Goal: Information Seeking & Learning: Learn about a topic

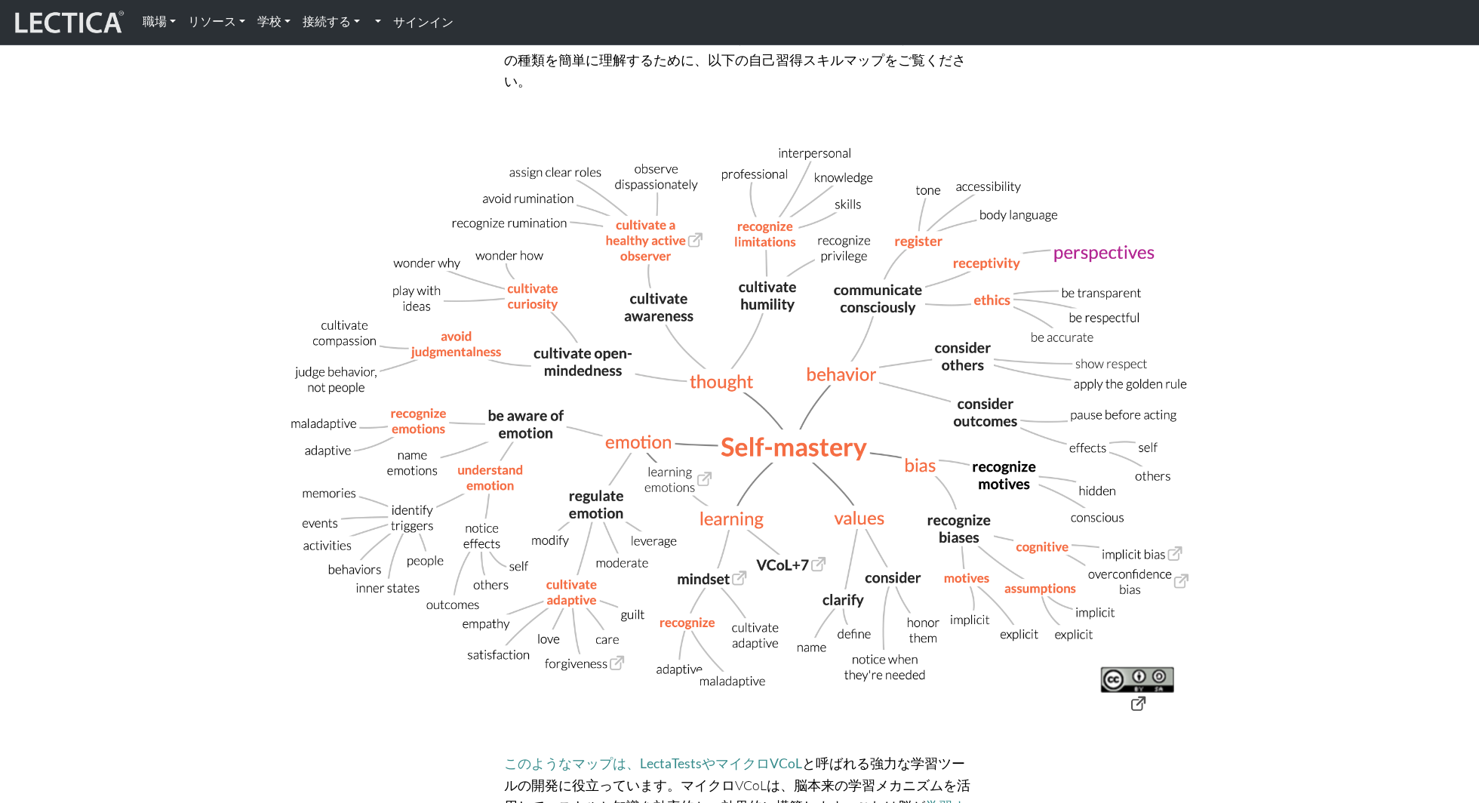
scroll to position [387, 0]
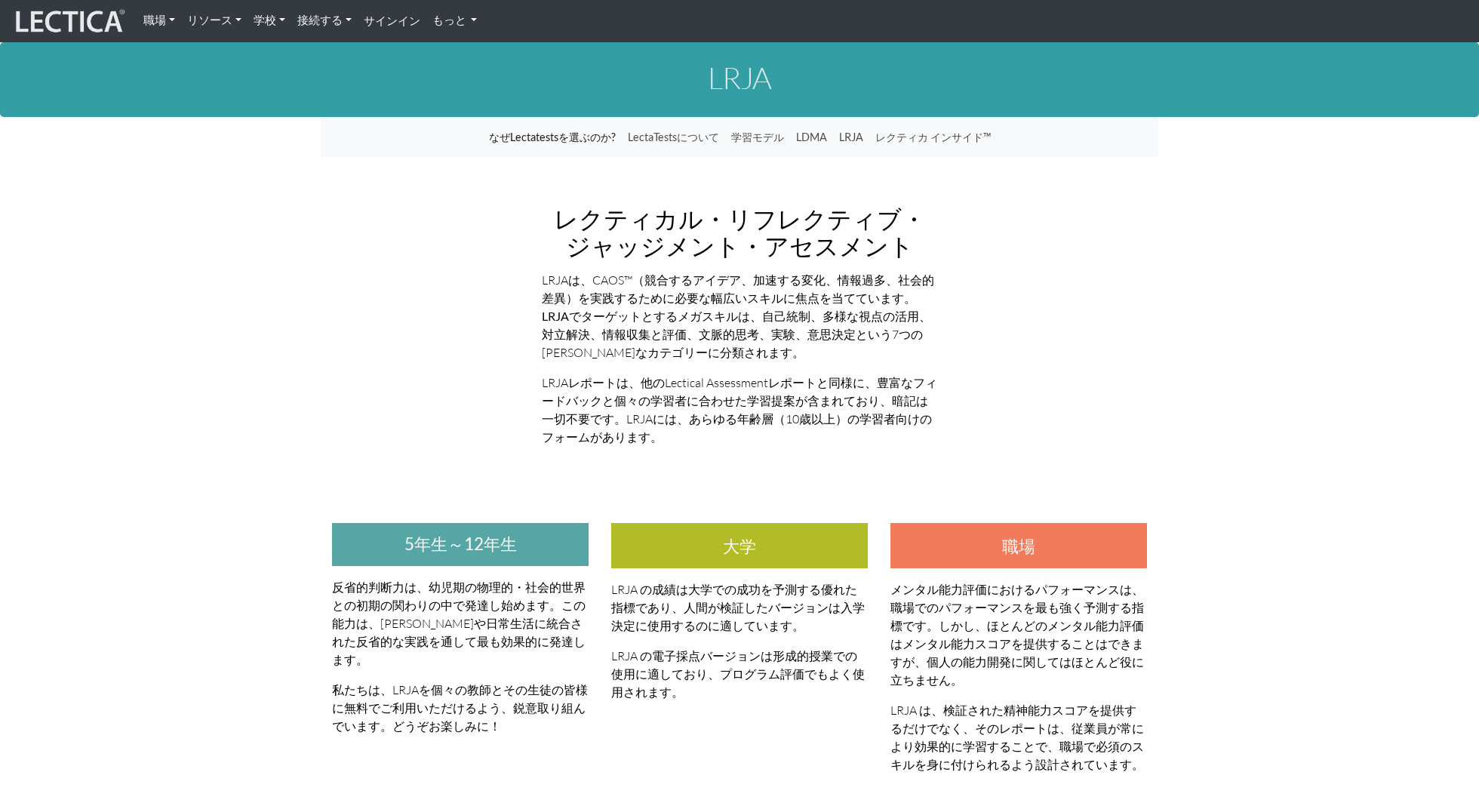
click at [678, 360] on p "LRJAは、CAOS™（競合するアイデア、加速する変化、情報過多、社会的差異）を実践するために必要な幅広いスキルに焦点を当てています 。LRJA で ターゲッ…" at bounding box center [740, 316] width 396 height 91
